Goal: Check status: Check status

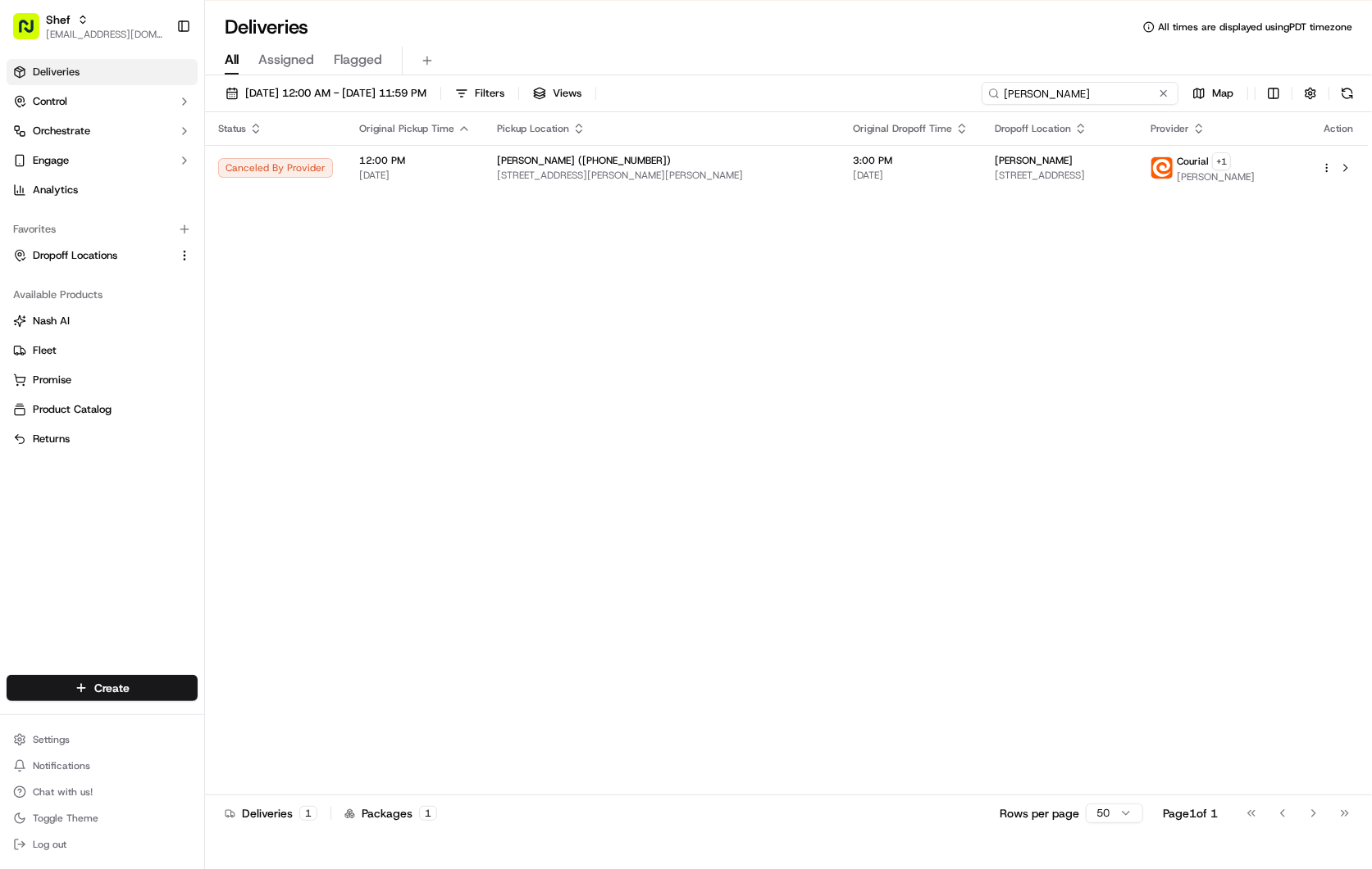
click at [1087, 92] on input "[PERSON_NAME]" at bounding box center [1079, 93] width 196 height 23
paste input "mwkKrLUR3ci"
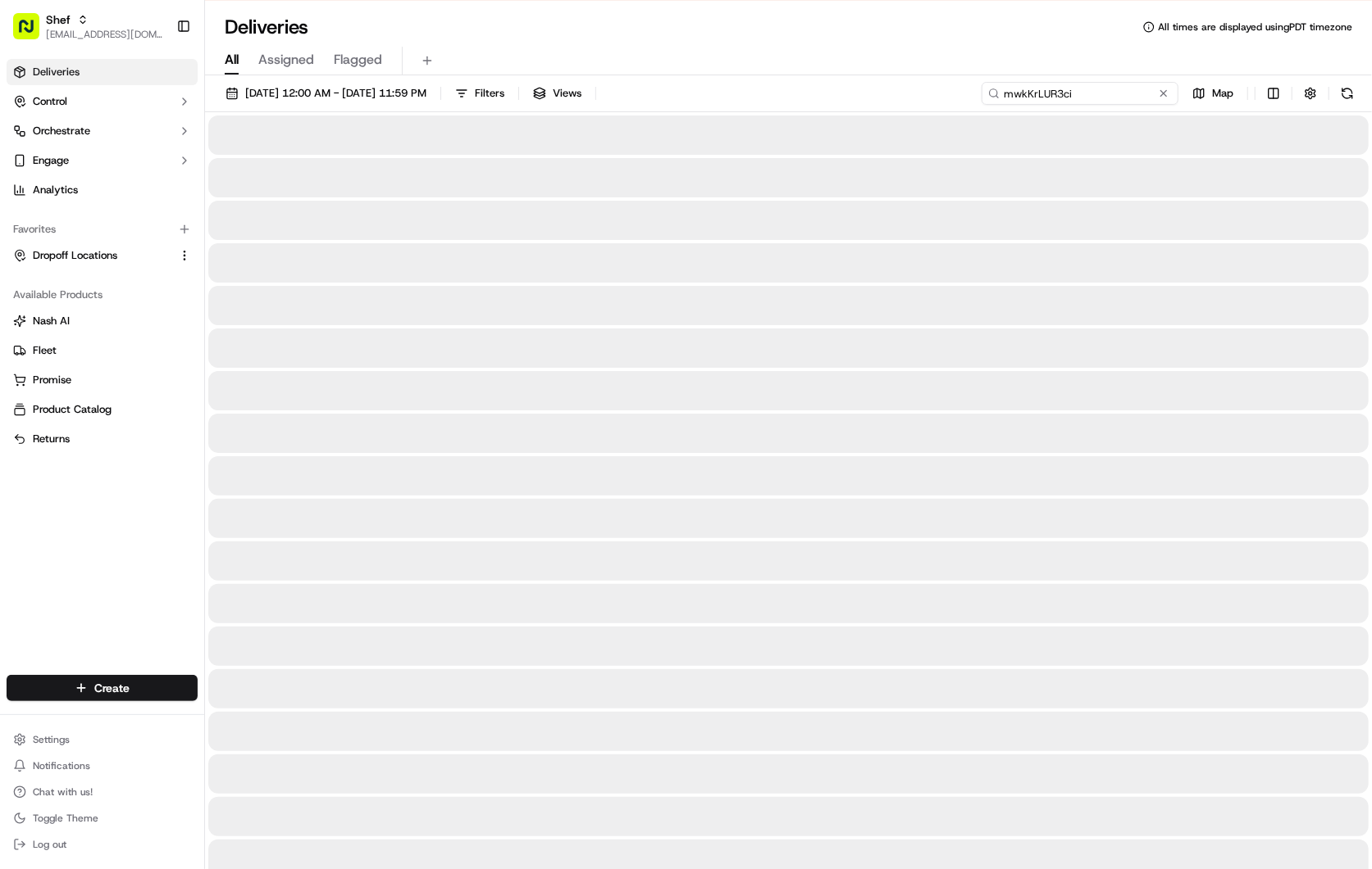
click at [1085, 94] on input "mwkKrLUR3ci" at bounding box center [1079, 93] width 196 height 23
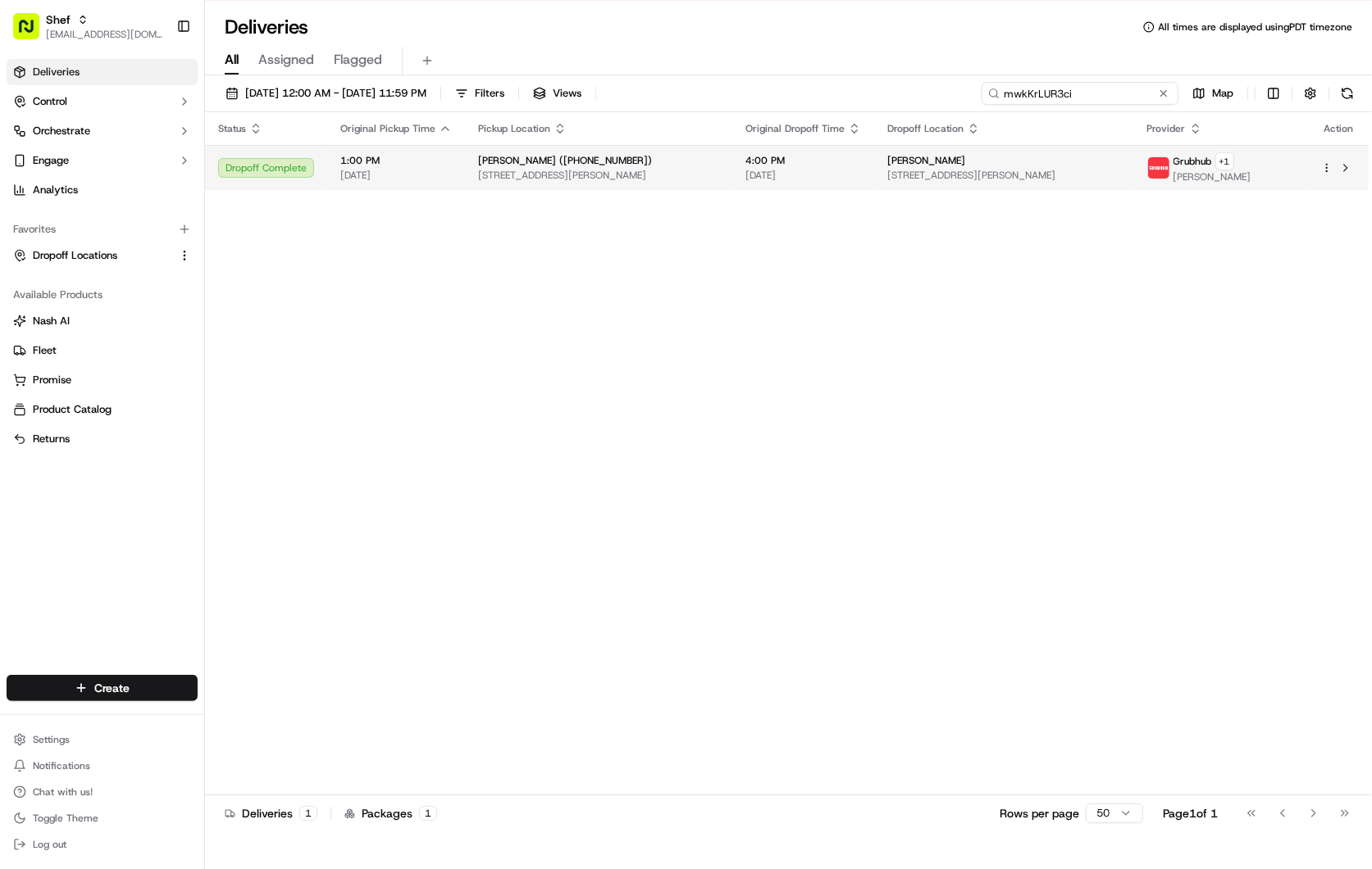
type input "mwkKrLUR3ci"
click at [732, 172] on td "[PERSON_NAME] ([PHONE_NUMBER]) [STREET_ADDRESS][PERSON_NAME]" at bounding box center [598, 167] width 267 height 45
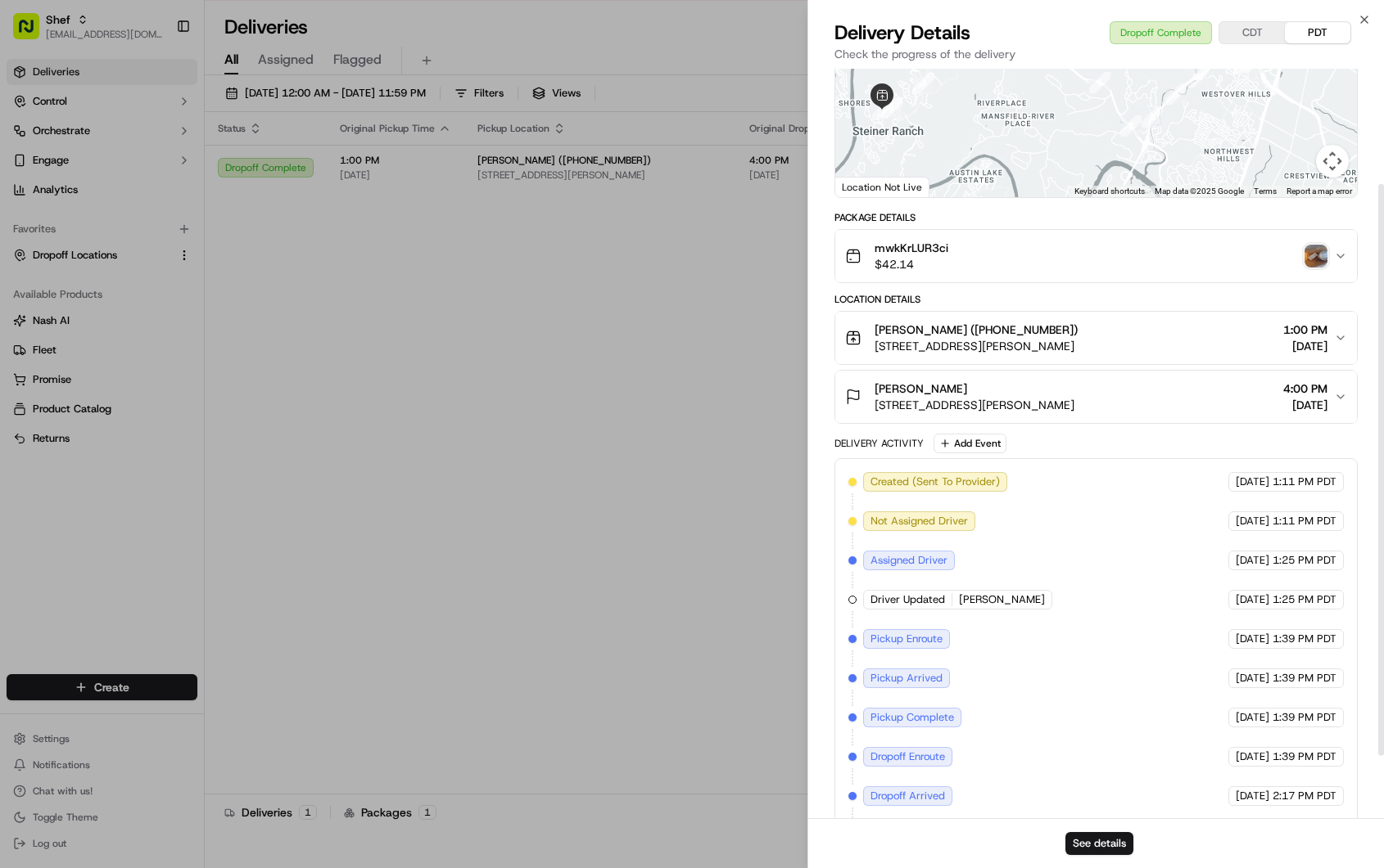
scroll to position [182, 0]
click at [1110, 840] on button "See details" at bounding box center [1099, 843] width 68 height 23
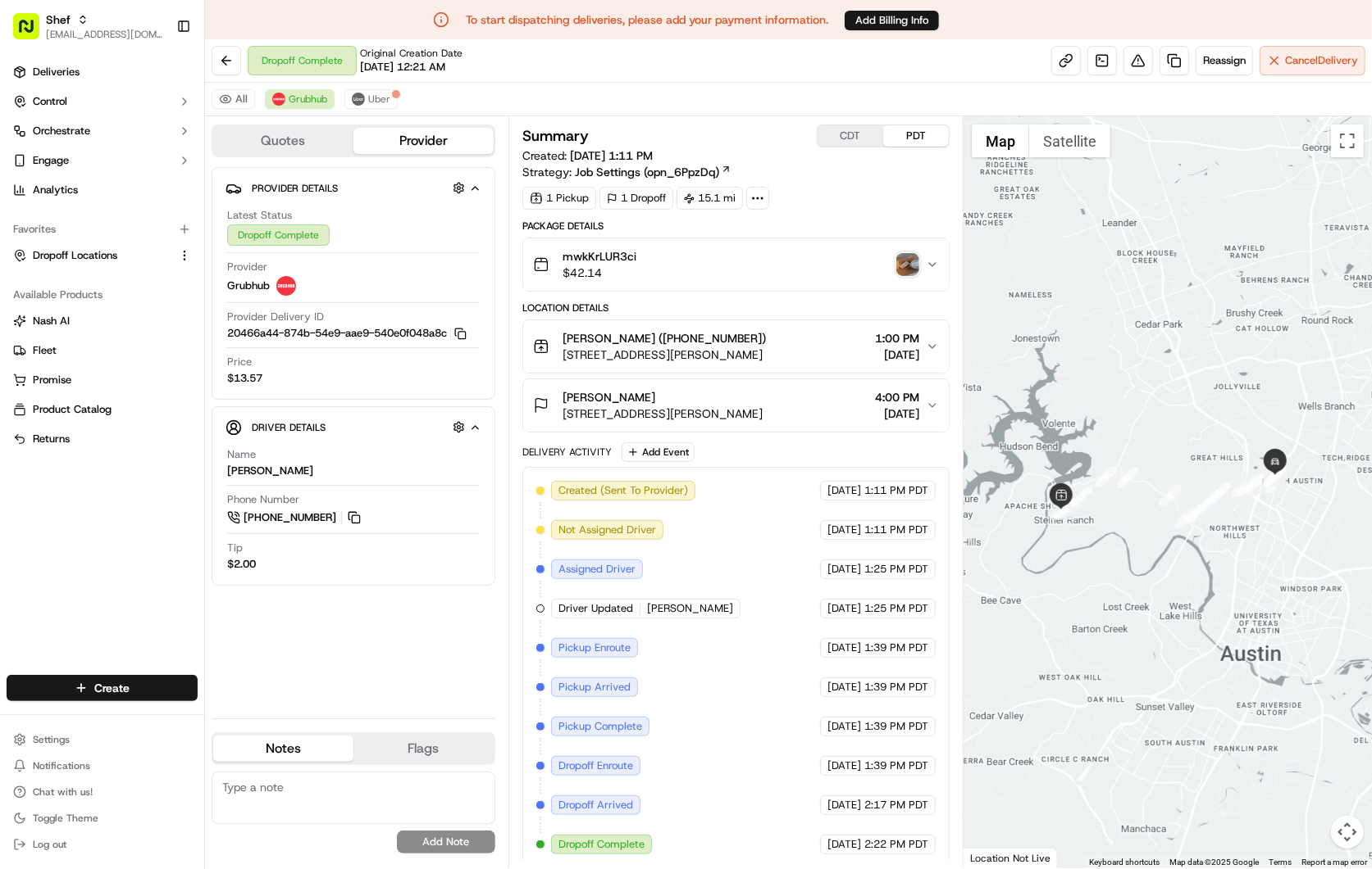
click at [904, 265] on img "button" at bounding box center [907, 264] width 23 height 23
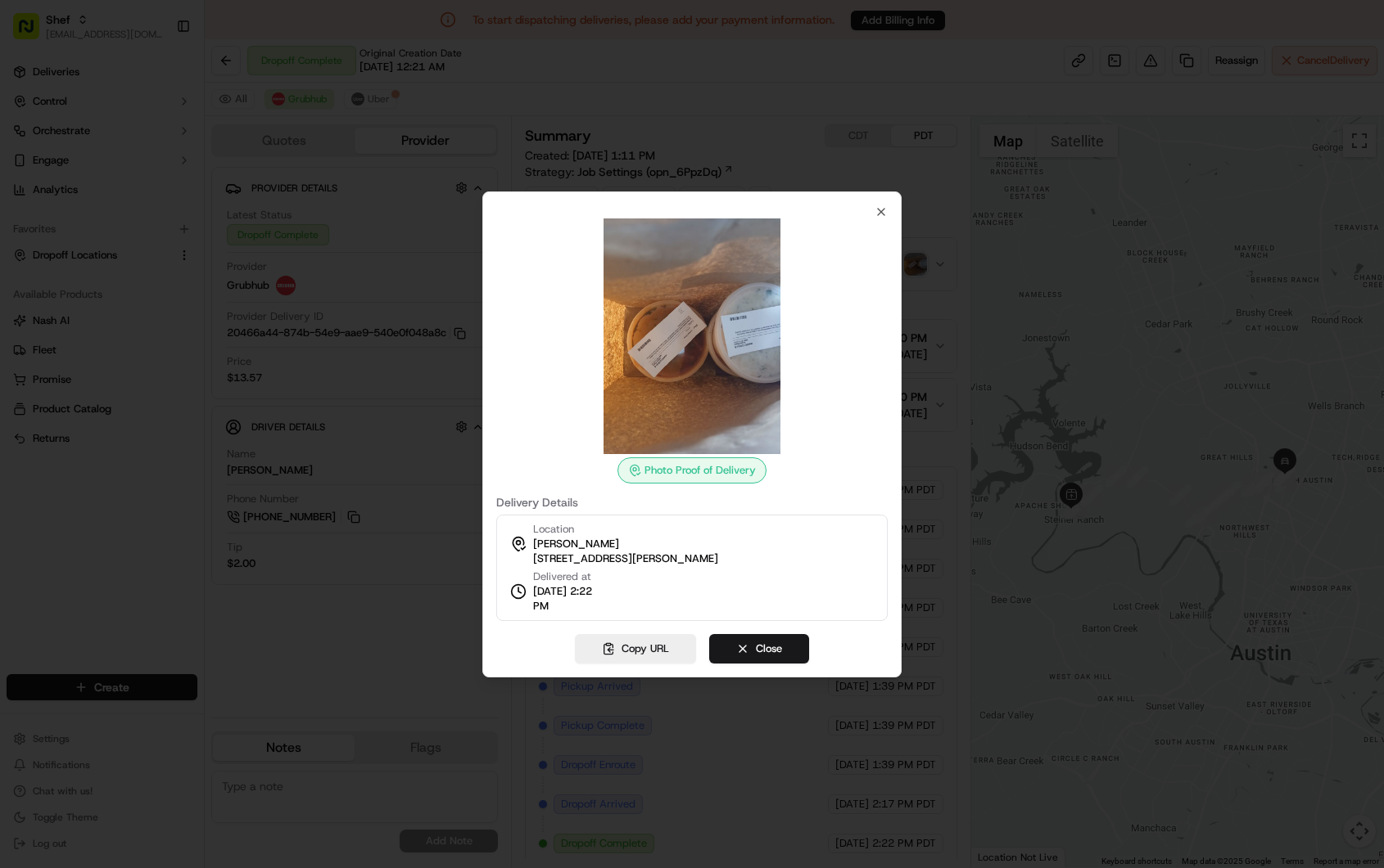
click at [991, 67] on div at bounding box center [692, 434] width 1384 height 868
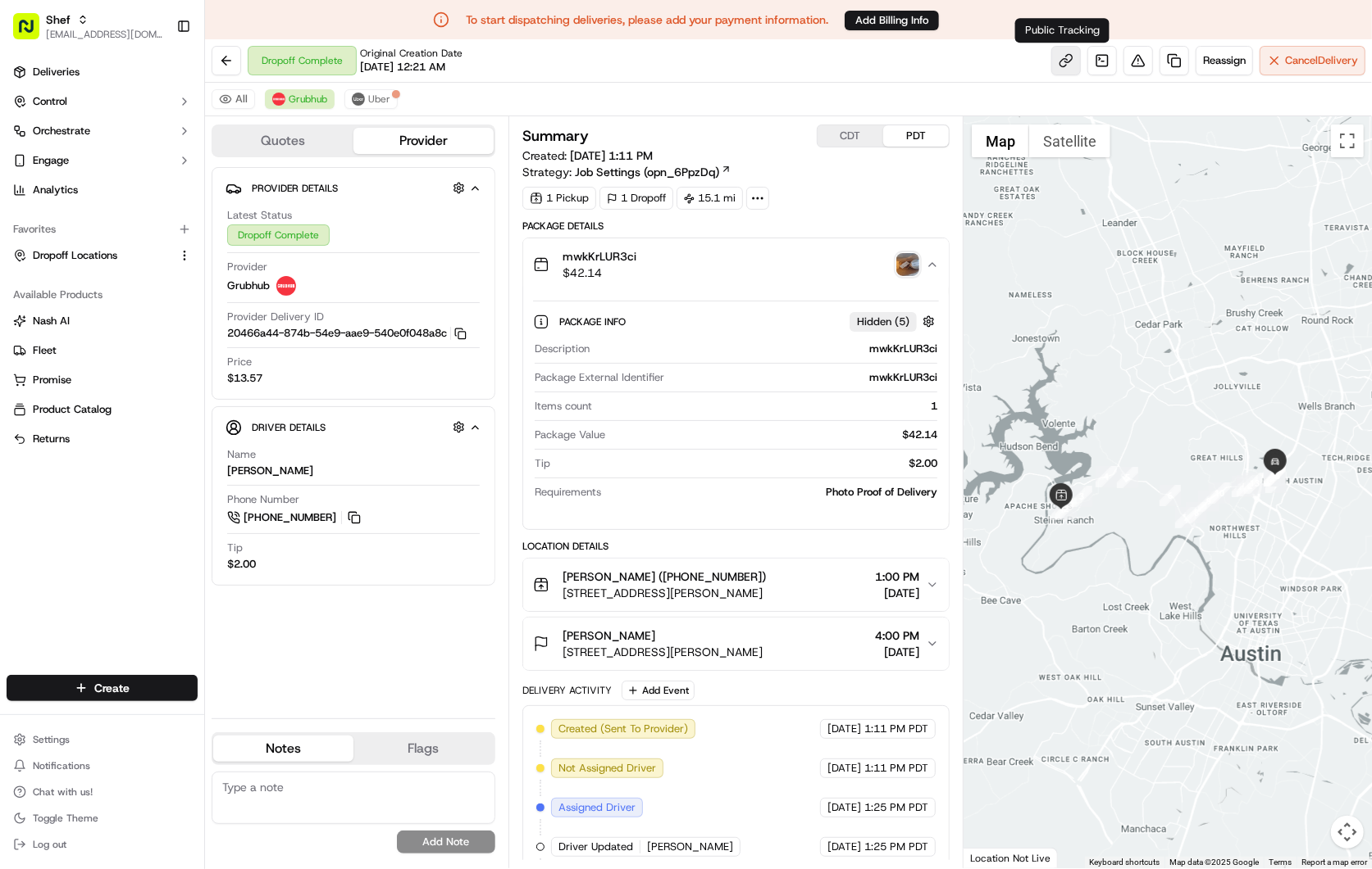
click at [1067, 60] on link at bounding box center [1066, 61] width 30 height 30
click at [1063, 70] on link at bounding box center [1066, 61] width 30 height 30
